Goal: Navigation & Orientation: Go to known website

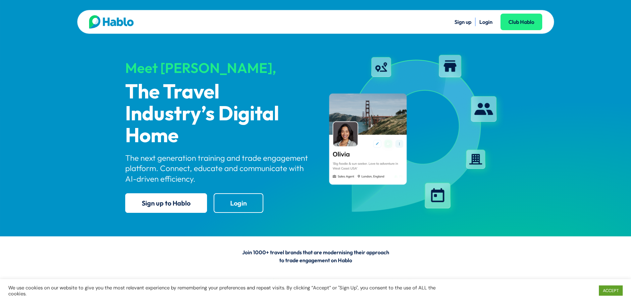
click at [484, 26] on li "Login" at bounding box center [485, 22] width 13 height 9
click at [488, 18] on li "Login" at bounding box center [485, 22] width 13 height 9
click at [487, 20] on link "Login" at bounding box center [485, 22] width 13 height 7
click at [494, 23] on ul "Sign up Login Club Hablo" at bounding box center [429, 22] width 227 height 9
click at [468, 26] on li "Sign up" at bounding box center [463, 22] width 17 height 9
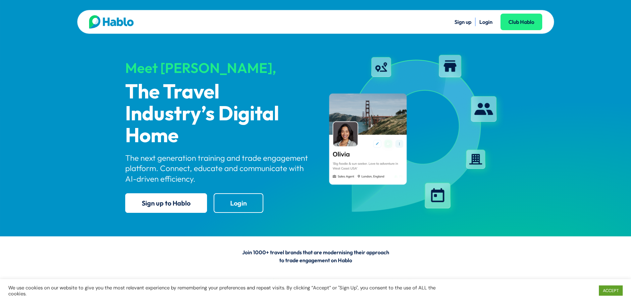
click at [489, 21] on link "Login" at bounding box center [485, 22] width 13 height 7
